Goal: Task Accomplishment & Management: Manage account settings

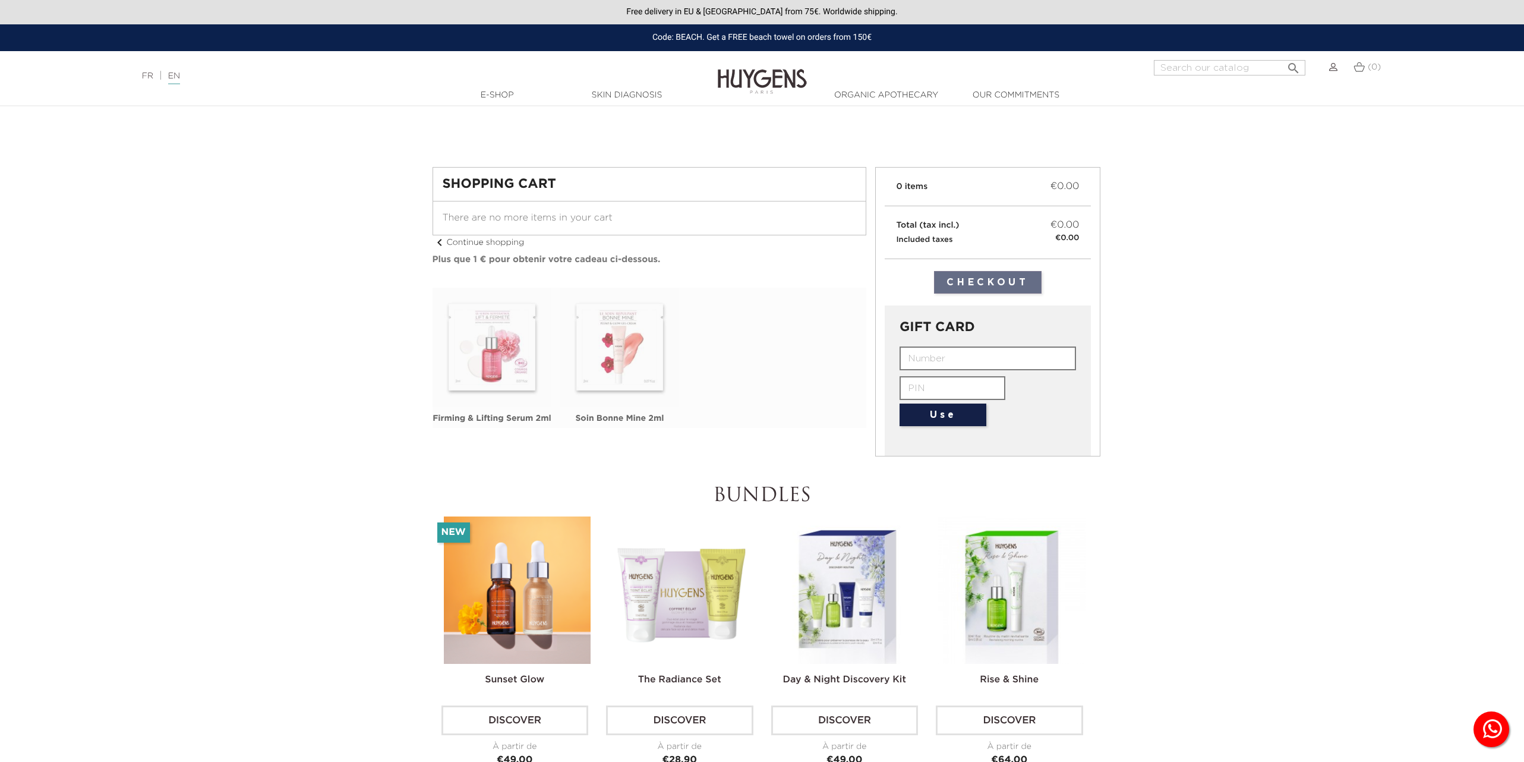
click at [497, 218] on span "There are no more items in your cart" at bounding box center [528, 218] width 170 height 10
click at [1332, 68] on img at bounding box center [1333, 67] width 8 height 8
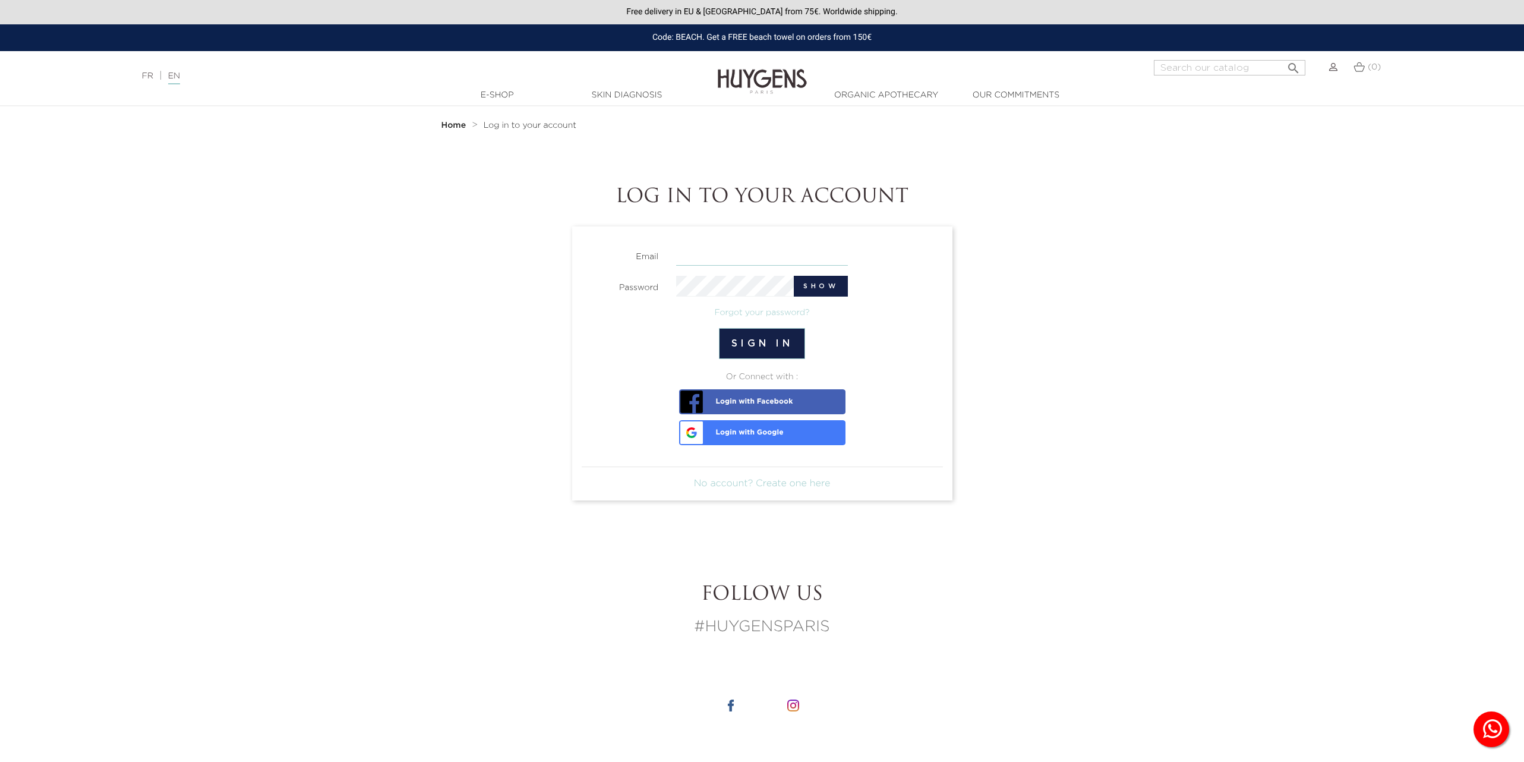
click at [755, 260] on input "email" at bounding box center [762, 255] width 172 height 21
click at [755, 261] on input "email" at bounding box center [762, 255] width 172 height 21
click at [749, 431] on span "Login with Google" at bounding box center [733, 428] width 102 height 17
